Goal: Transaction & Acquisition: Purchase product/service

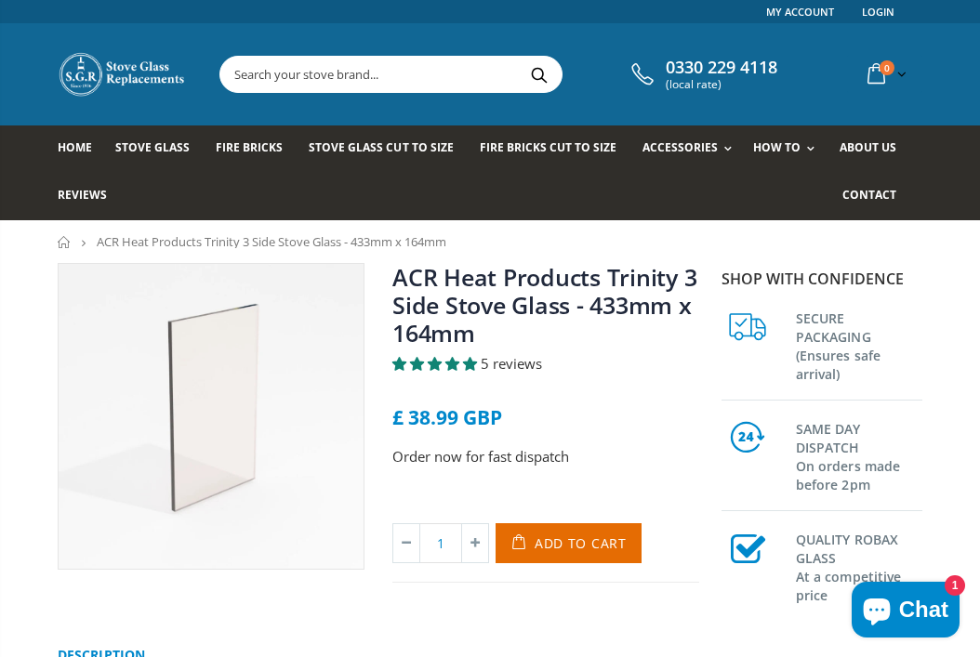
click at [152, 149] on span "Stove Glass" at bounding box center [152, 147] width 74 height 16
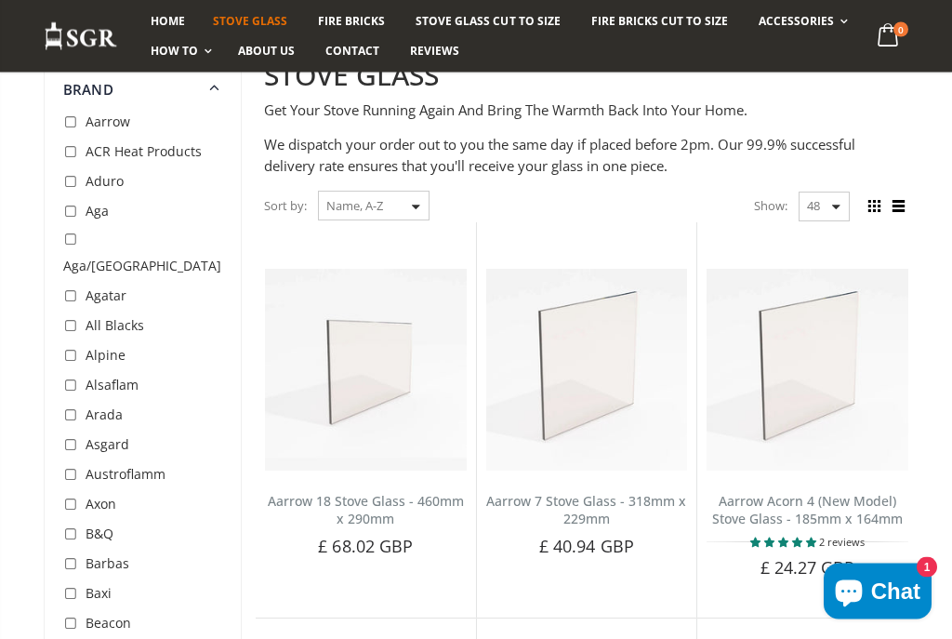
scroll to position [217, 0]
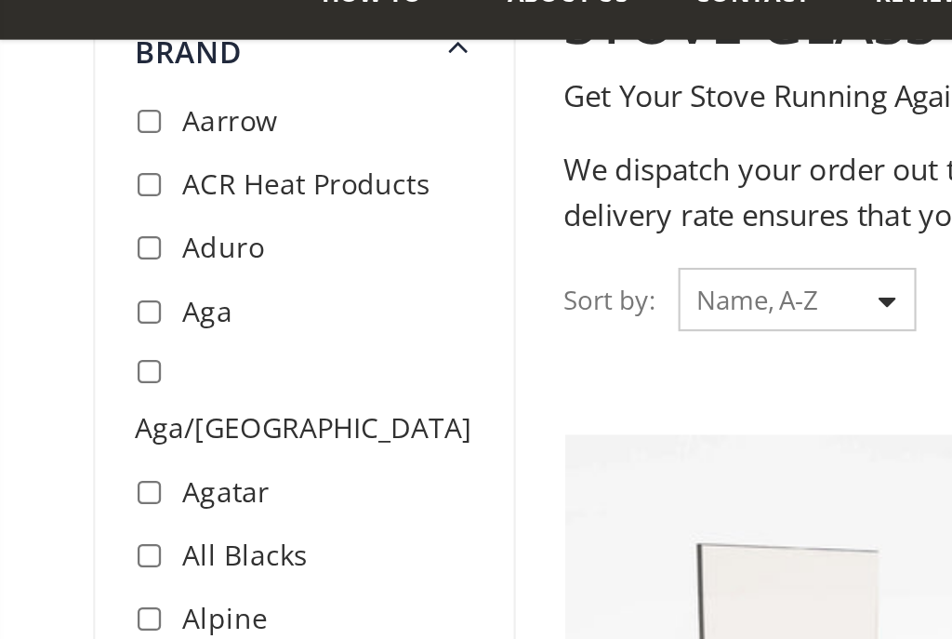
click at [173, 131] on span "ACR Heat Products" at bounding box center [144, 140] width 116 height 18
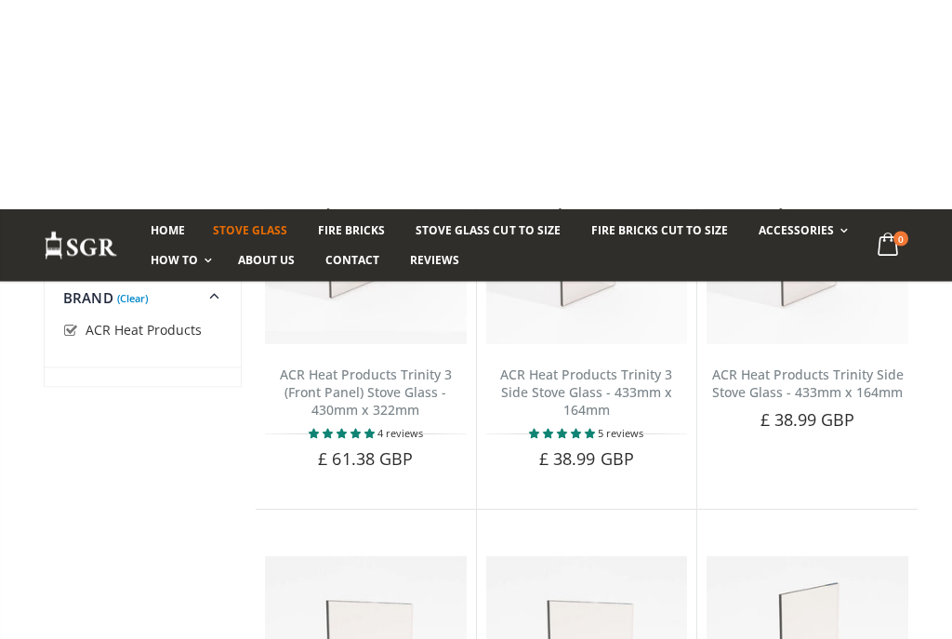
scroll to position [2401, 0]
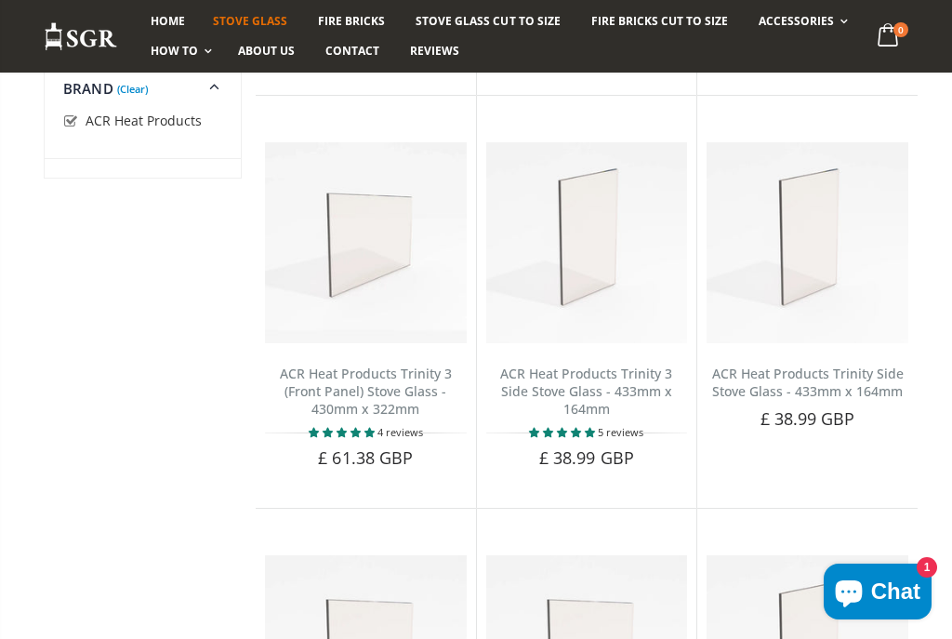
click at [369, 481] on span "Add to Cart" at bounding box center [375, 489] width 78 height 17
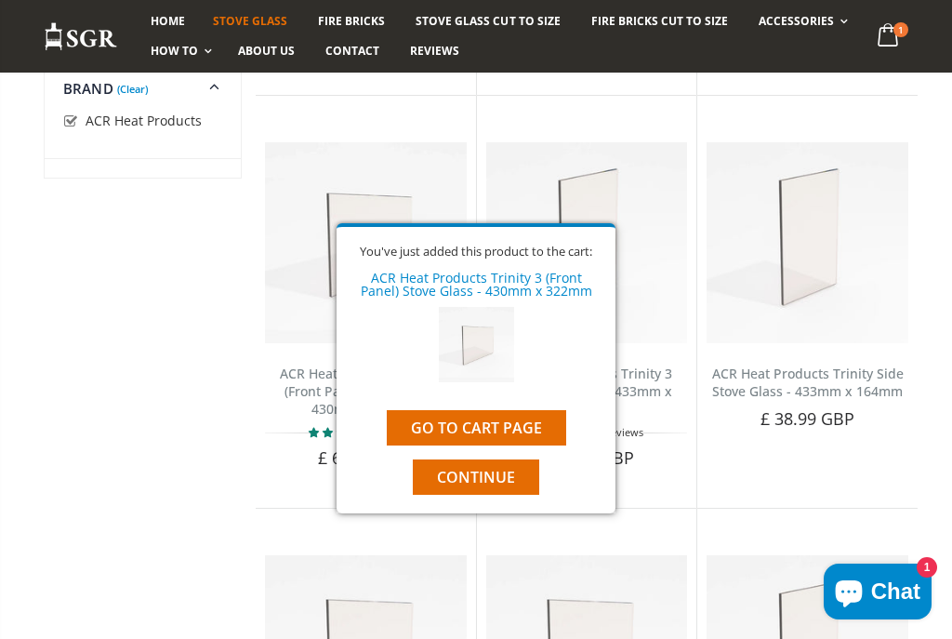
click at [521, 425] on link "Go to cart page" at bounding box center [476, 427] width 179 height 35
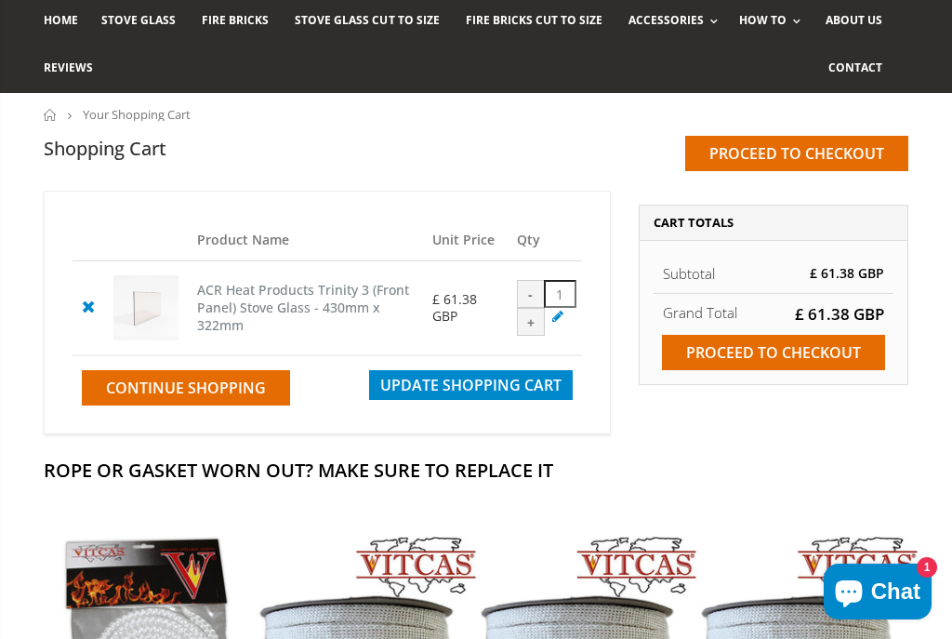
scroll to position [126, 0]
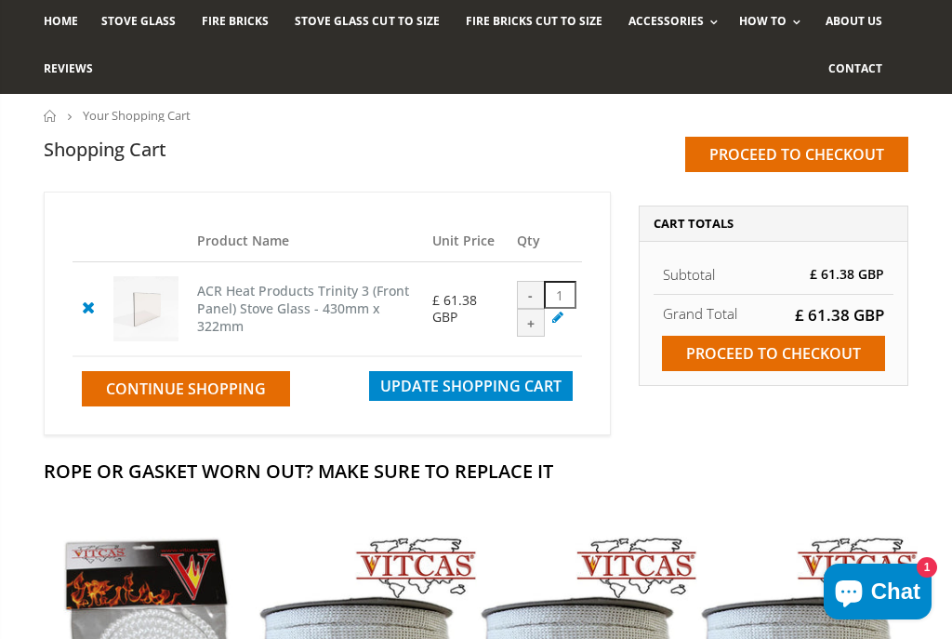
click at [773, 353] on input "Proceed to checkout" at bounding box center [773, 353] width 223 height 35
